Goal: Navigation & Orientation: Find specific page/section

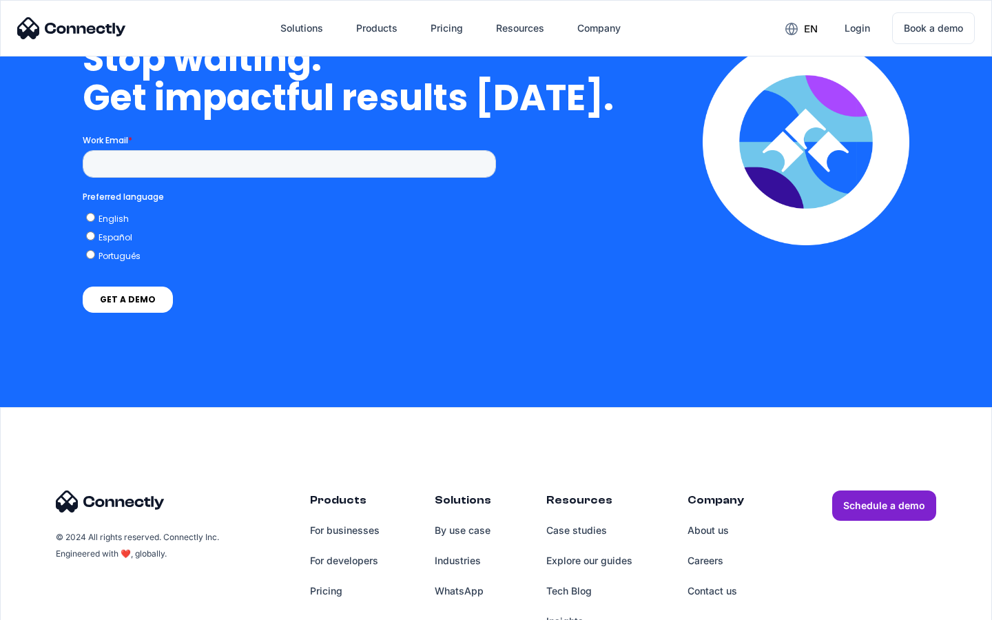
scroll to position [5664, 0]
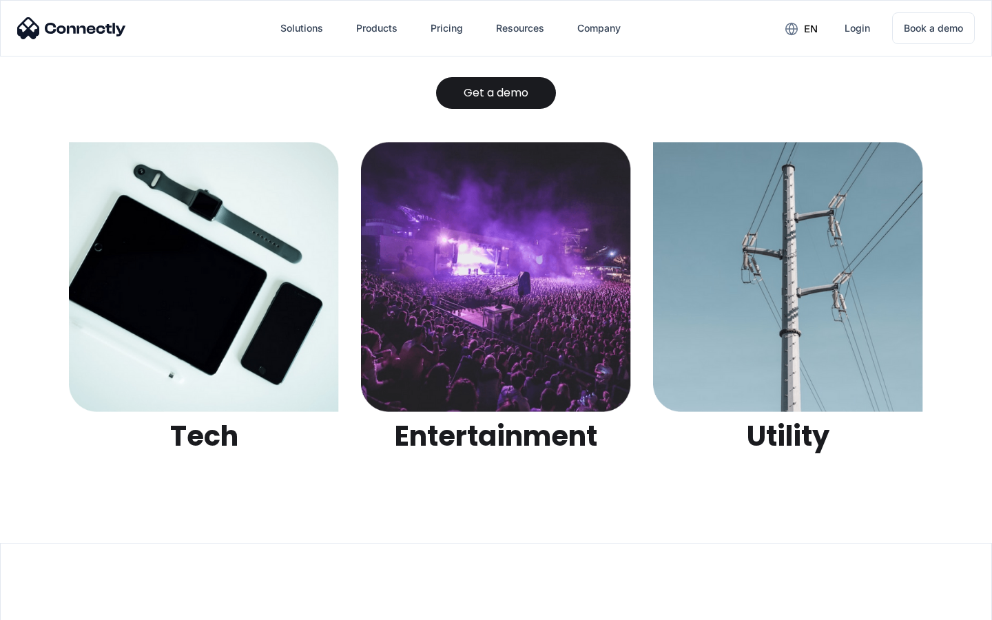
scroll to position [4345, 0]
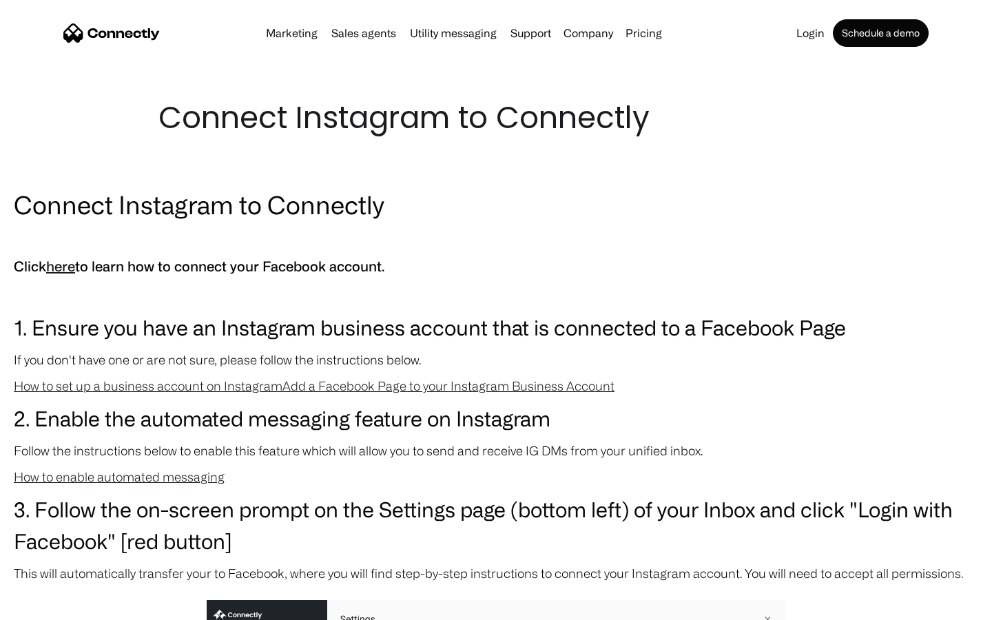
scroll to position [1462, 0]
